Goal: Complete application form: Complete application form

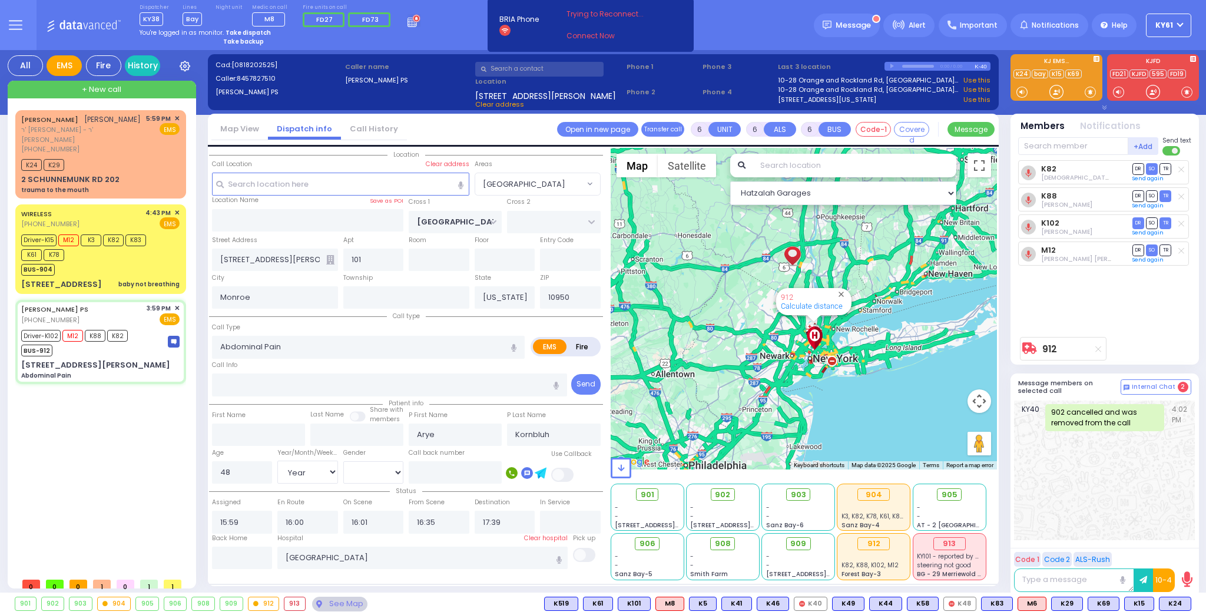
select select "[GEOGRAPHIC_DATA]"
select select "Year"
select select "[DEMOGRAPHIC_DATA]"
drag, startPoint x: 95, startPoint y: 249, endPoint x: 99, endPoint y: 255, distance: 7.5
click at [97, 261] on div "BUS-904" at bounding box center [94, 268] width 147 height 15
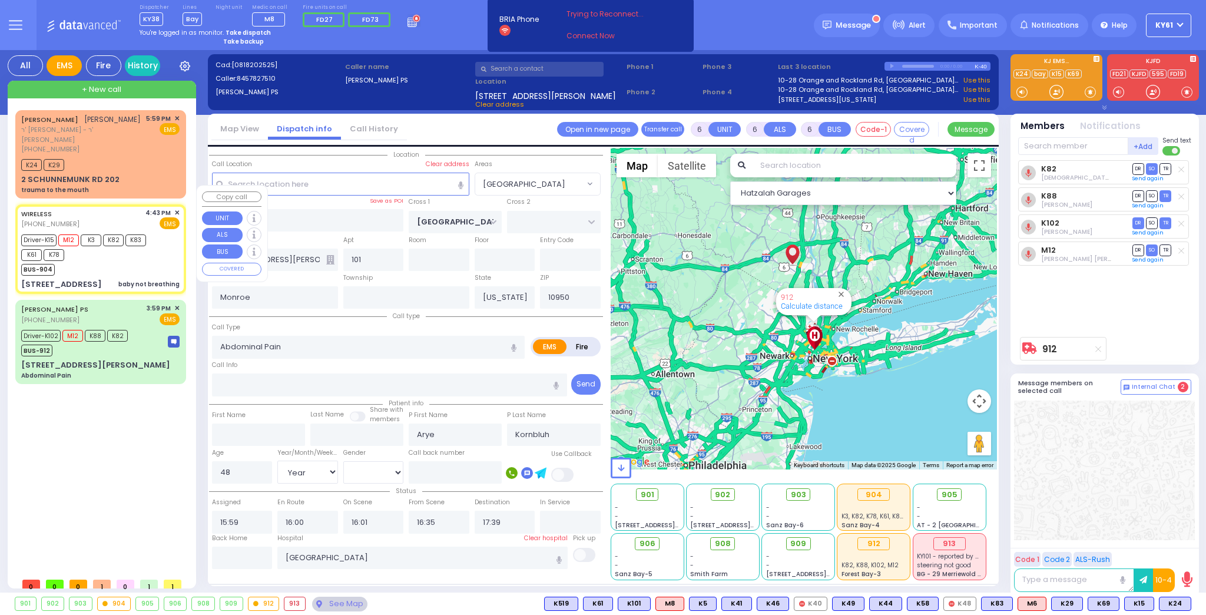
select select
type input "baby not breathing"
radio input "true"
type input "[PERSON_NAME]"
type input "Landau"
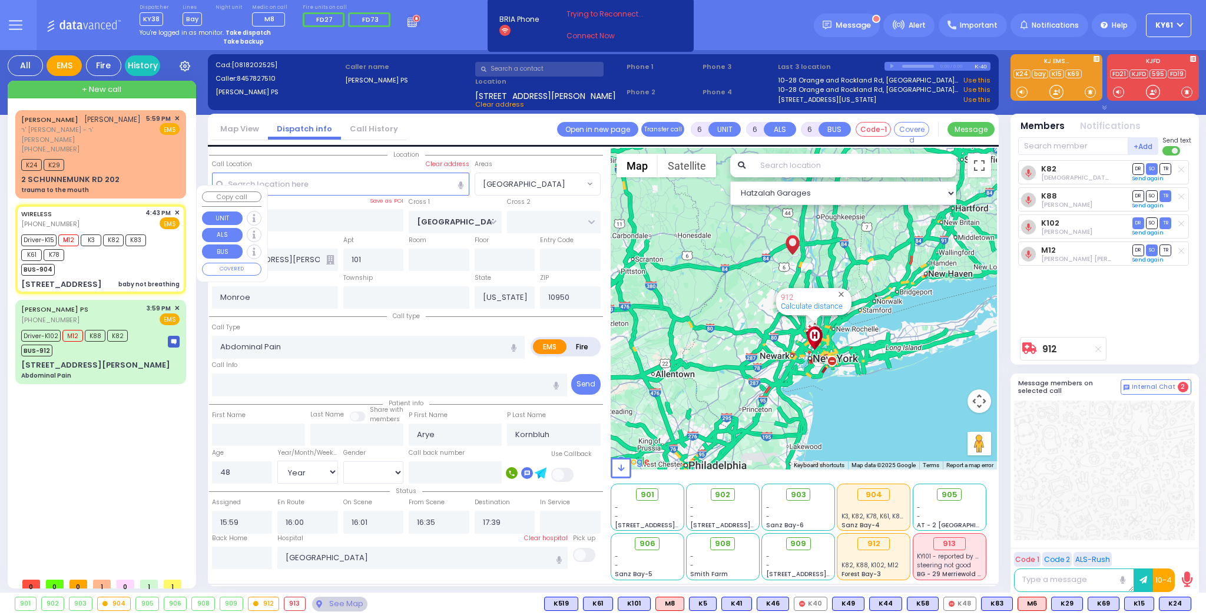
type input "6"
select select "Month"
select select "[DEMOGRAPHIC_DATA]"
type input "16:43"
type input "16:46"
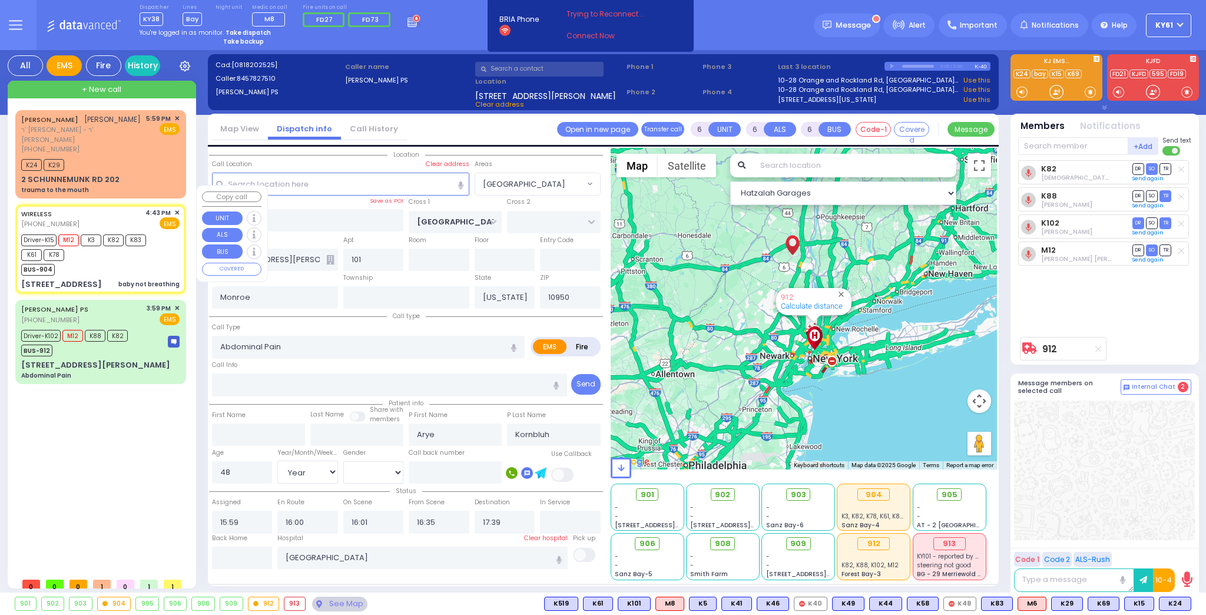
type input "16:48"
type input "16:58"
type input "[GEOGRAPHIC_DATA] [STREET_ADDRESS]"
select select "Hatzalah Garages"
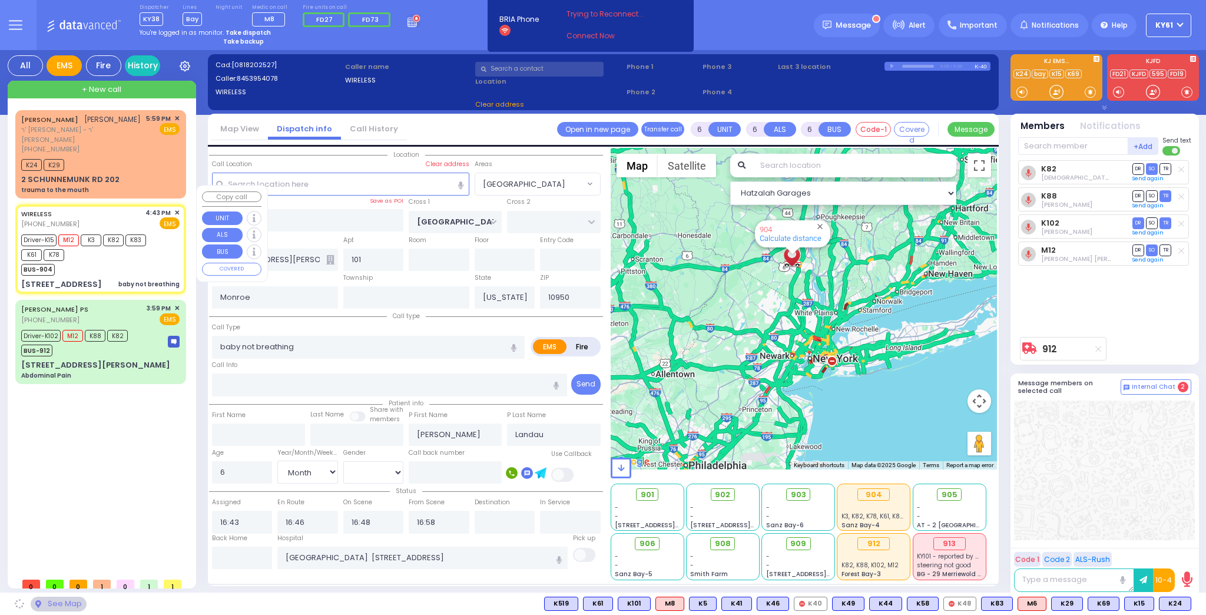
type input "[PERSON_NAME] BLVD"
type input "FOREST RD"
type input "[STREET_ADDRESS]"
